Goal: Find specific page/section: Find specific page/section

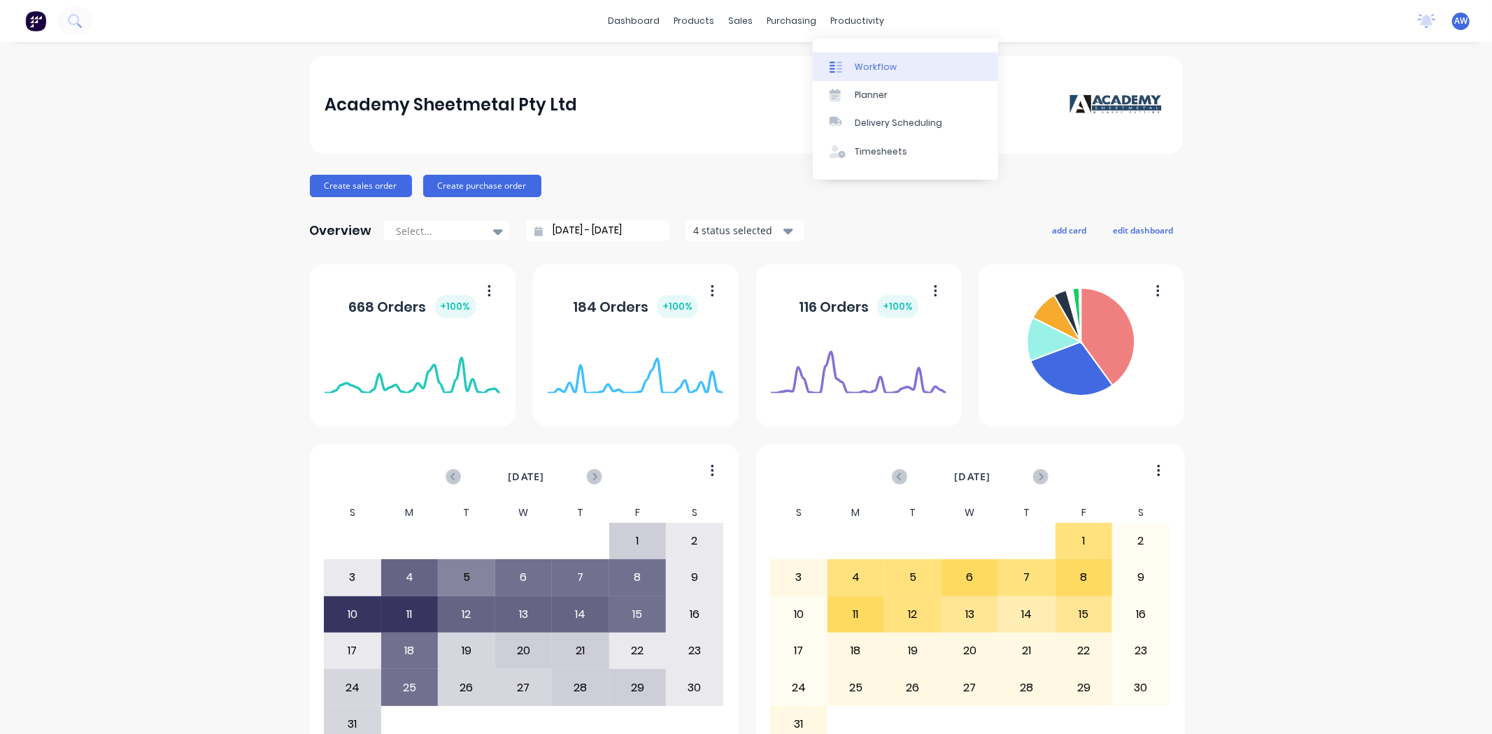
click at [862, 67] on div "Workflow" at bounding box center [876, 67] width 42 height 13
